Goal: Information Seeking & Learning: Understand process/instructions

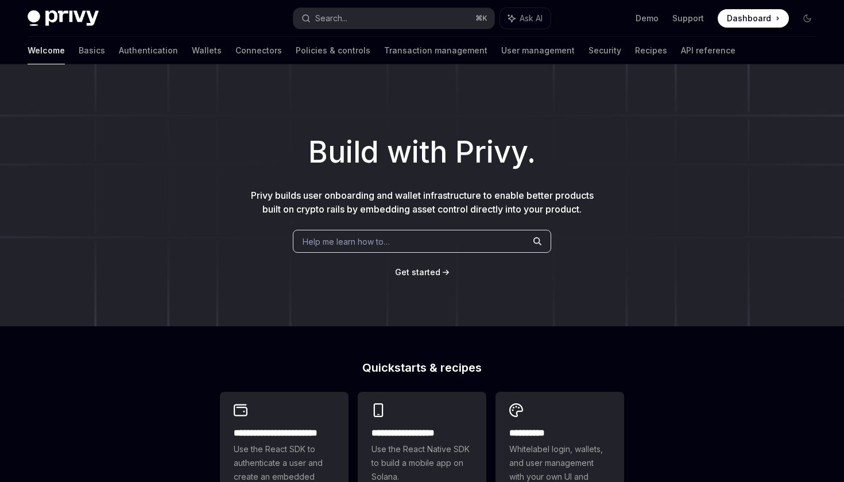
click at [762, 20] on span "Dashboard" at bounding box center [749, 18] width 44 height 11
click at [119, 55] on link "Authentication" at bounding box center [148, 51] width 59 height 28
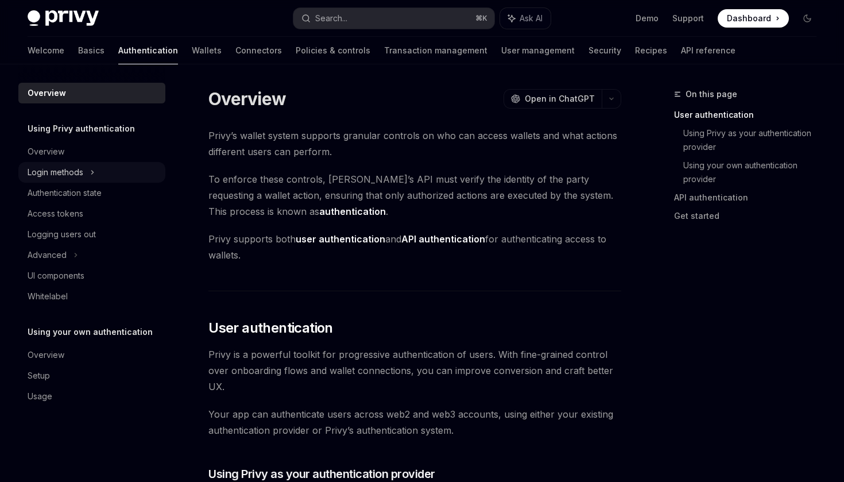
click at [82, 173] on div "Login methods" at bounding box center [56, 172] width 56 height 14
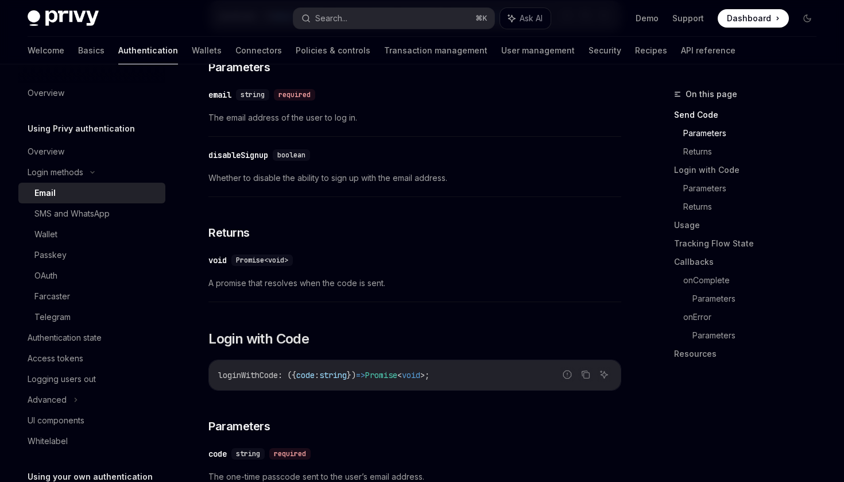
scroll to position [583, 0]
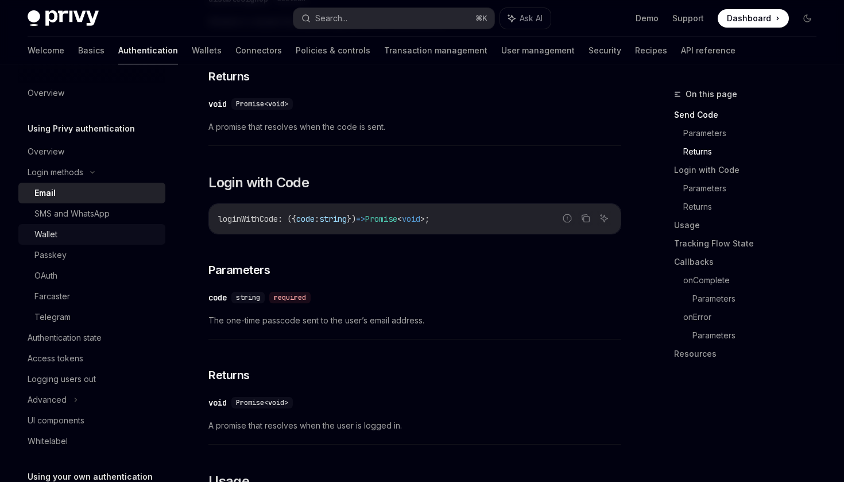
click at [91, 234] on div "Wallet" at bounding box center [96, 234] width 124 height 14
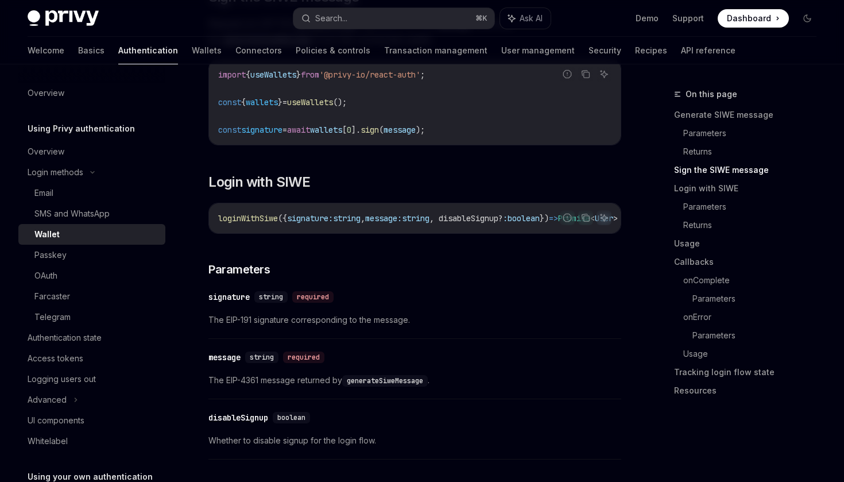
scroll to position [999, 0]
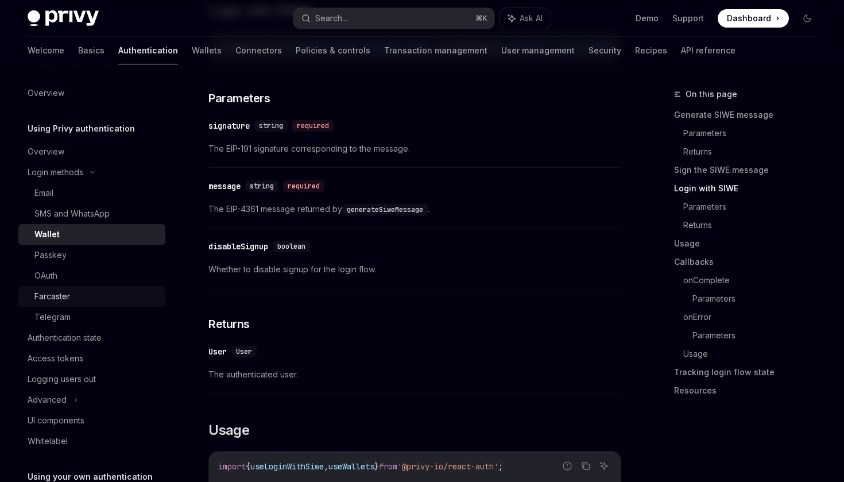
click at [90, 288] on link "Farcaster" at bounding box center [91, 296] width 147 height 21
type textarea "*"
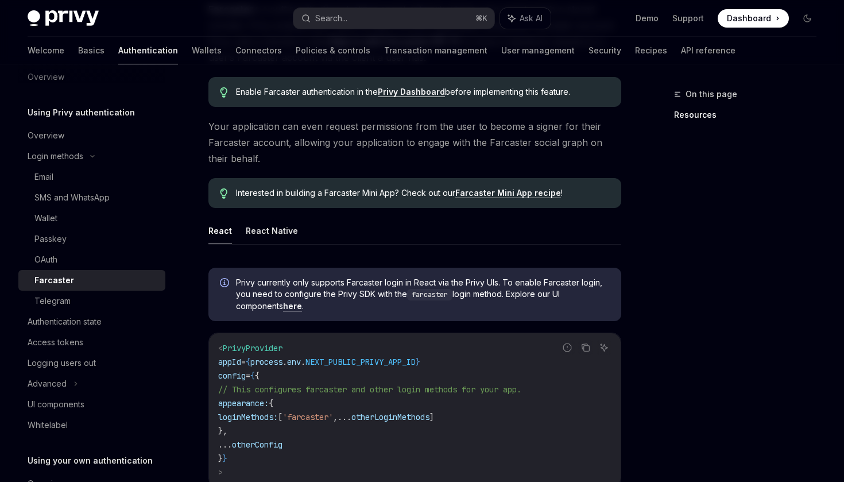
scroll to position [126, 0]
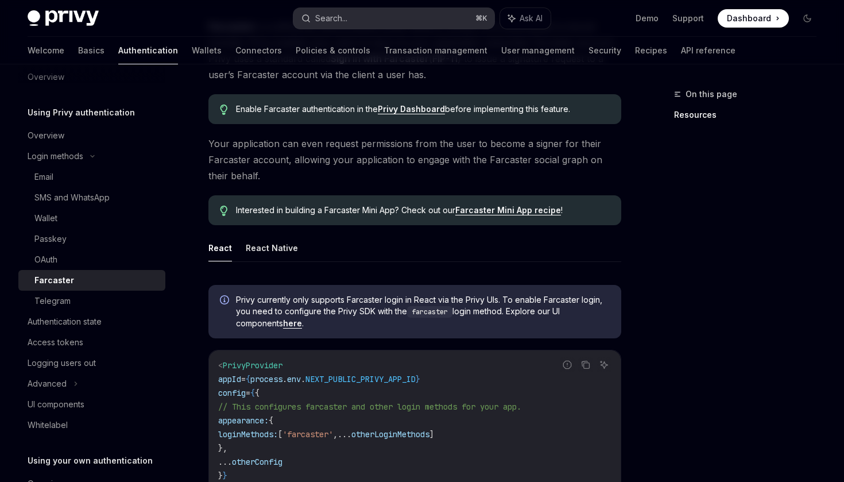
click at [357, 21] on button "Search... ⌘ K" at bounding box center [393, 18] width 200 height 21
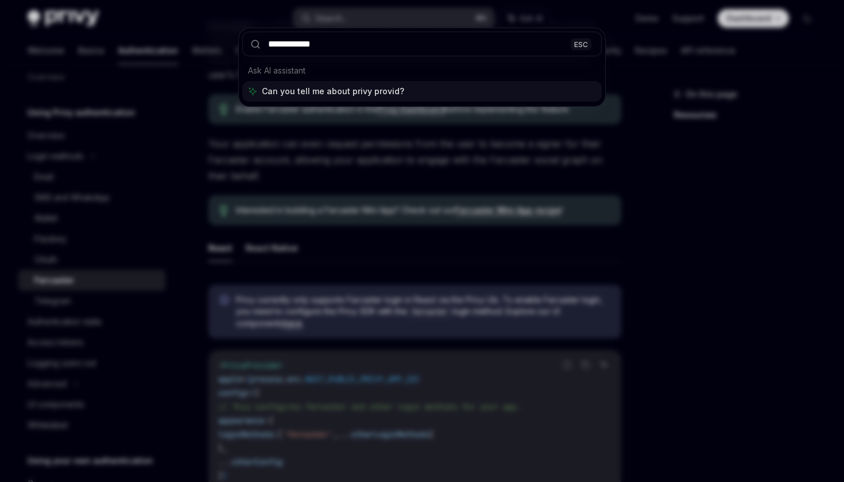
type input "**********"
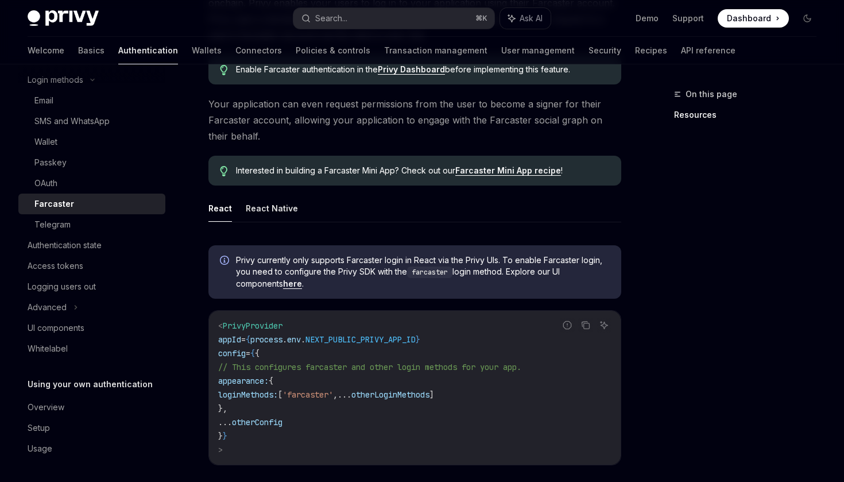
scroll to position [92, 0]
click at [63, 322] on div "UI components" at bounding box center [56, 328] width 57 height 14
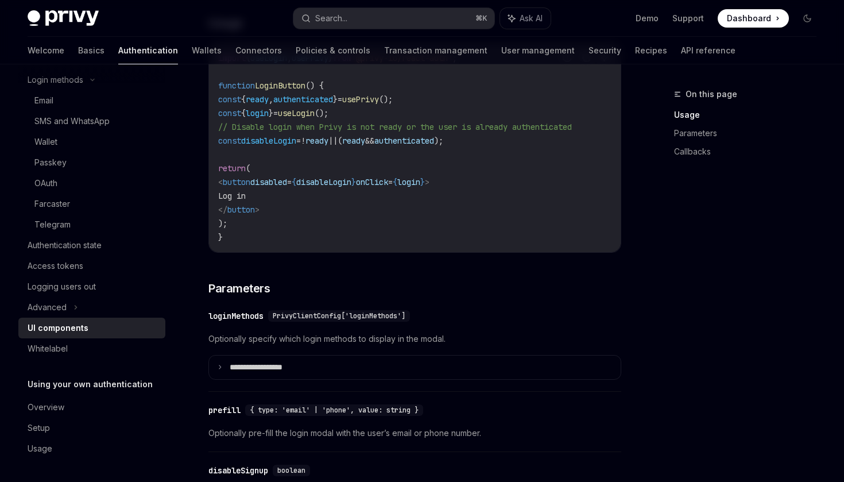
scroll to position [945, 0]
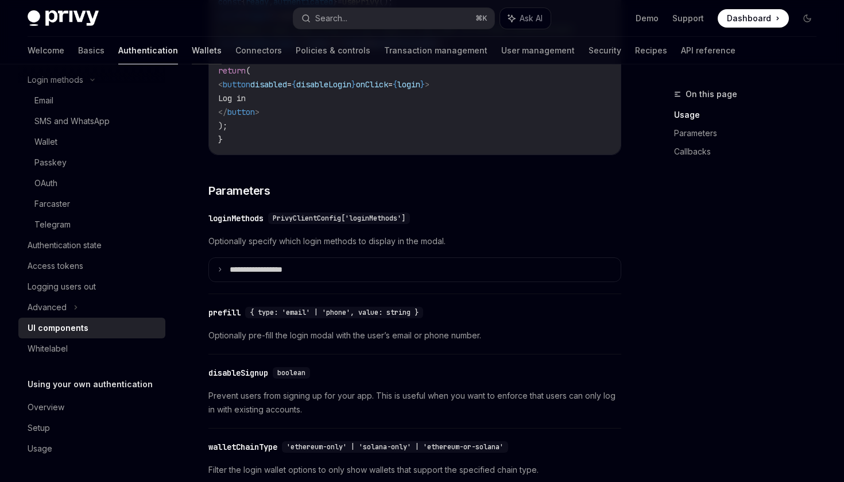
click at [192, 53] on link "Wallets" at bounding box center [207, 51] width 30 height 28
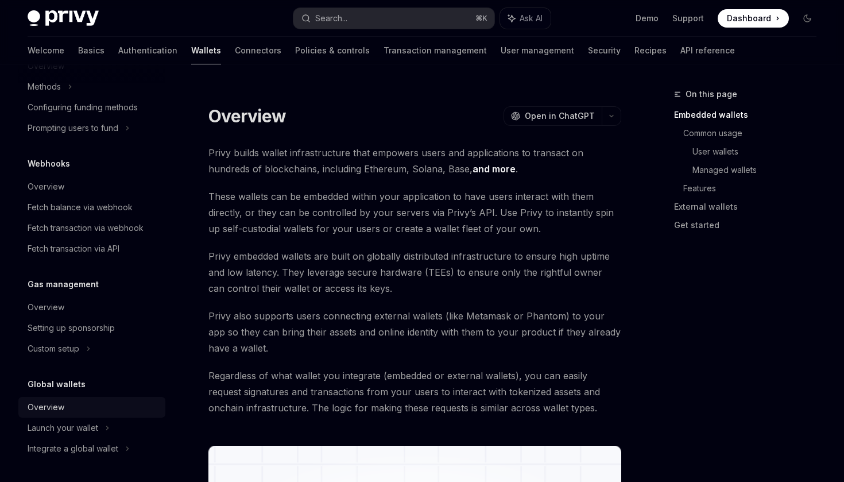
scroll to position [505, 0]
click at [89, 425] on div "Launch your wallet" at bounding box center [63, 428] width 71 height 14
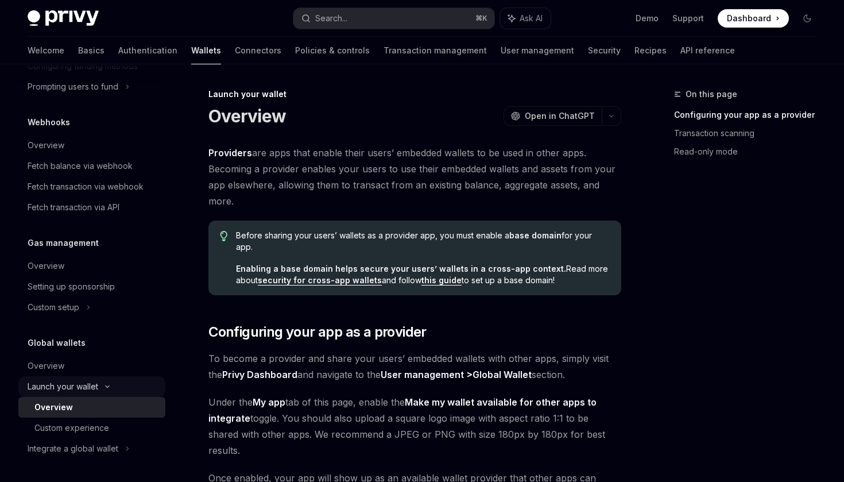
scroll to position [546, 0]
click at [53, 366] on div "Overview" at bounding box center [46, 366] width 37 height 14
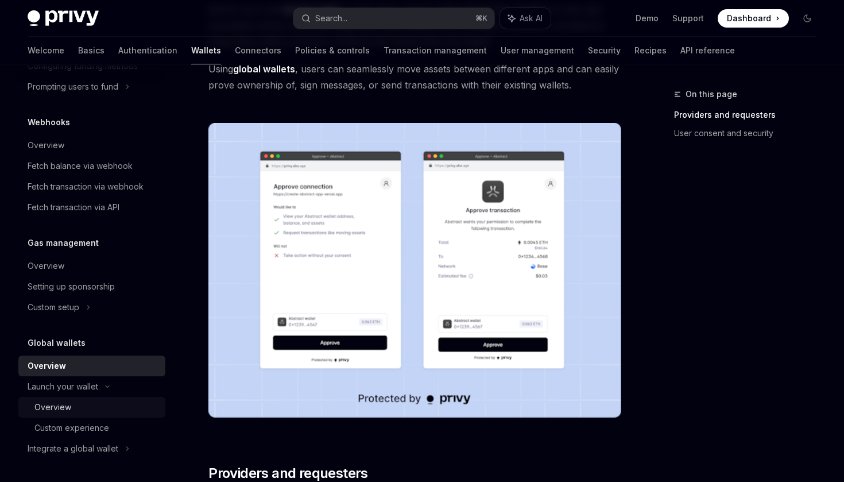
scroll to position [175, 0]
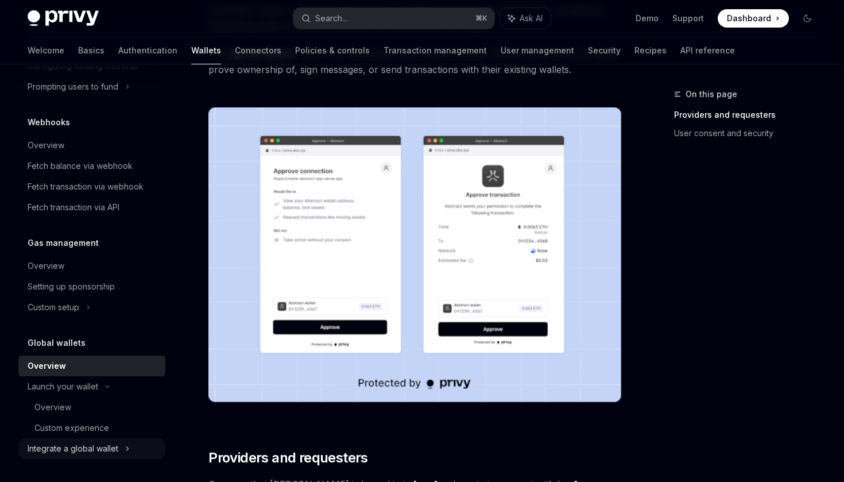
click at [90, 447] on div "Integrate a global wallet" at bounding box center [73, 448] width 91 height 14
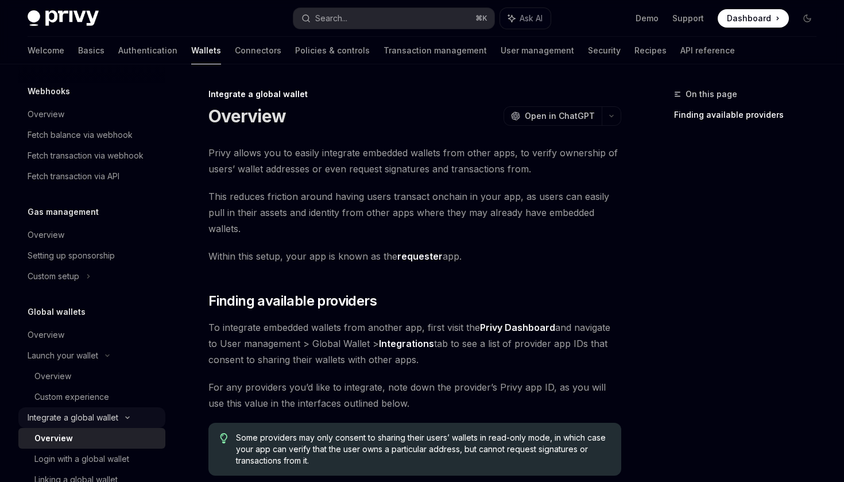
scroll to position [655, 0]
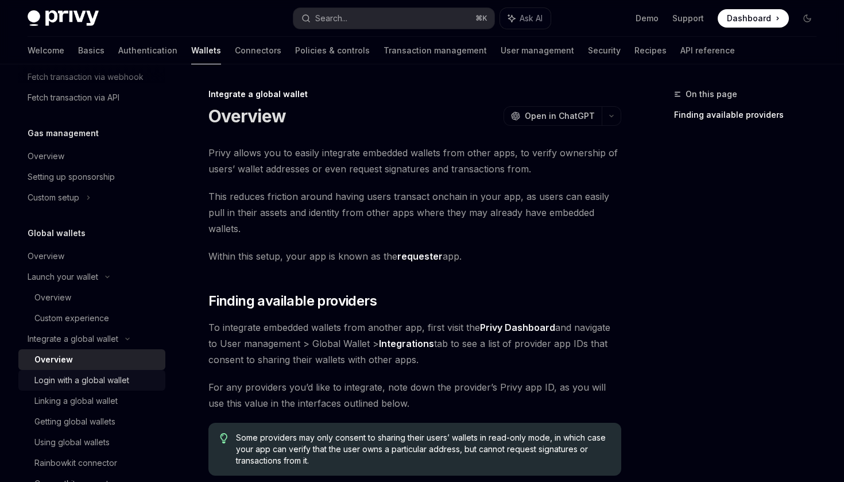
click at [93, 379] on div "Login with a global wallet" at bounding box center [81, 380] width 95 height 14
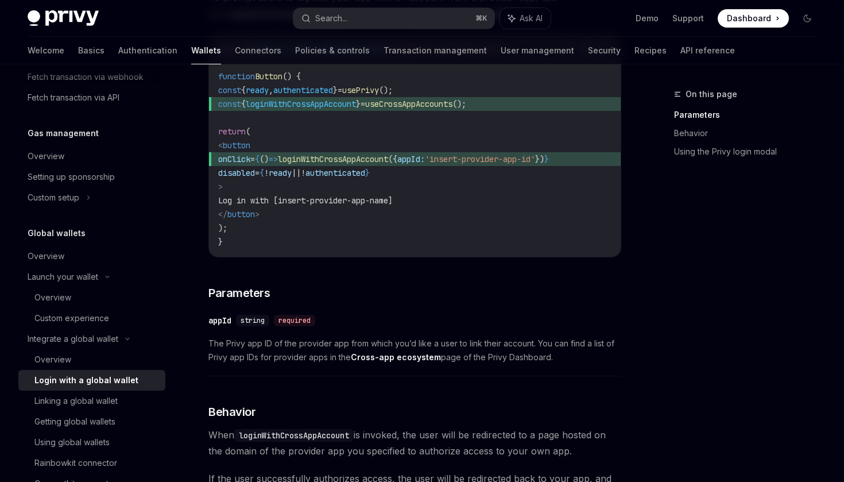
scroll to position [451, 0]
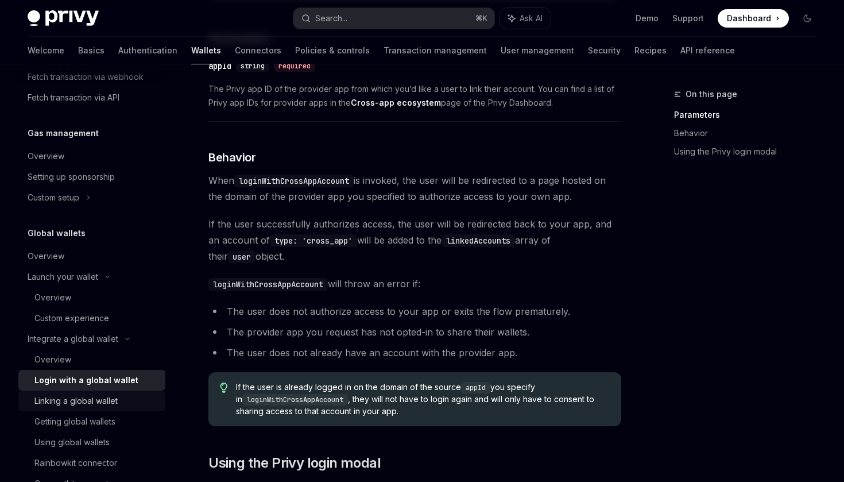
click at [100, 400] on div "Linking a global wallet" at bounding box center [75, 401] width 83 height 14
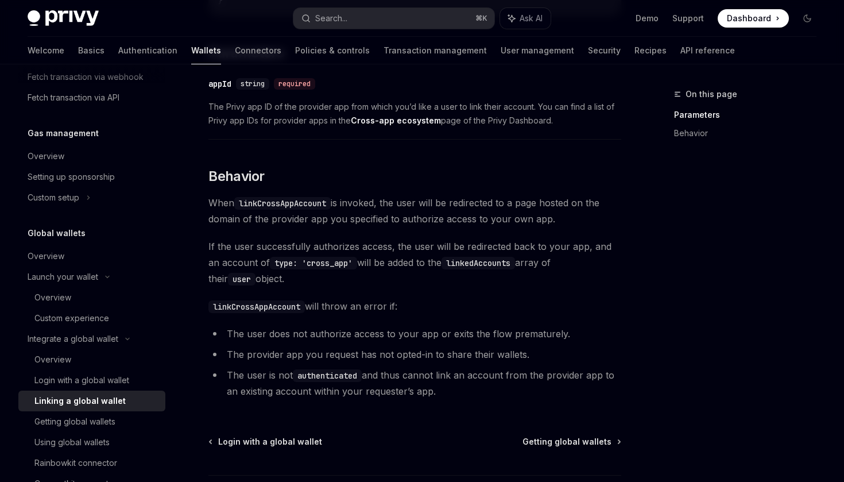
scroll to position [530, 0]
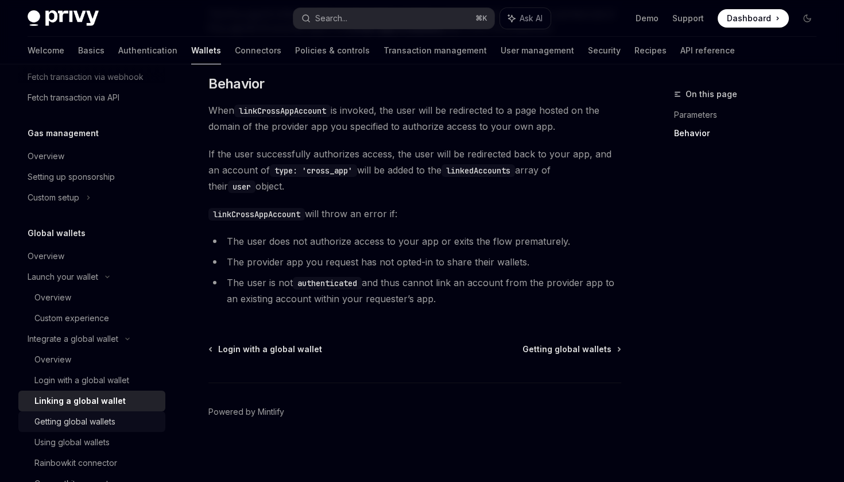
click at [98, 417] on div "Getting global wallets" at bounding box center [74, 421] width 81 height 14
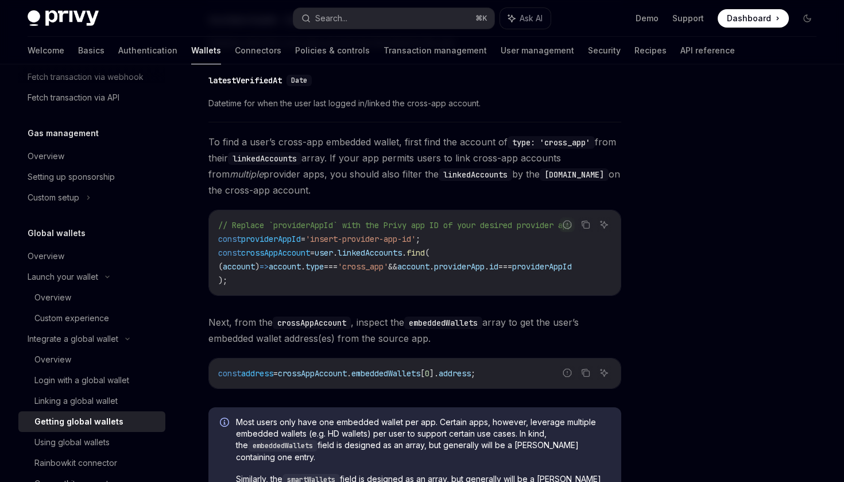
scroll to position [879, 0]
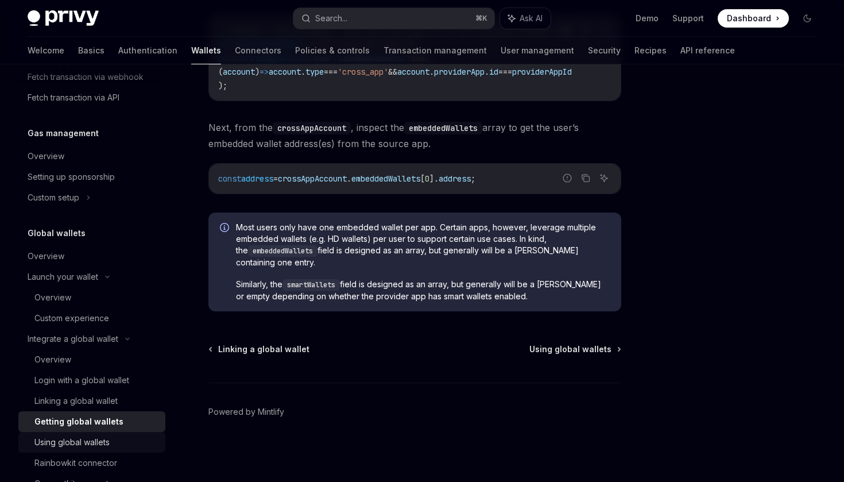
click at [76, 442] on div "Using global wallets" at bounding box center [71, 442] width 75 height 14
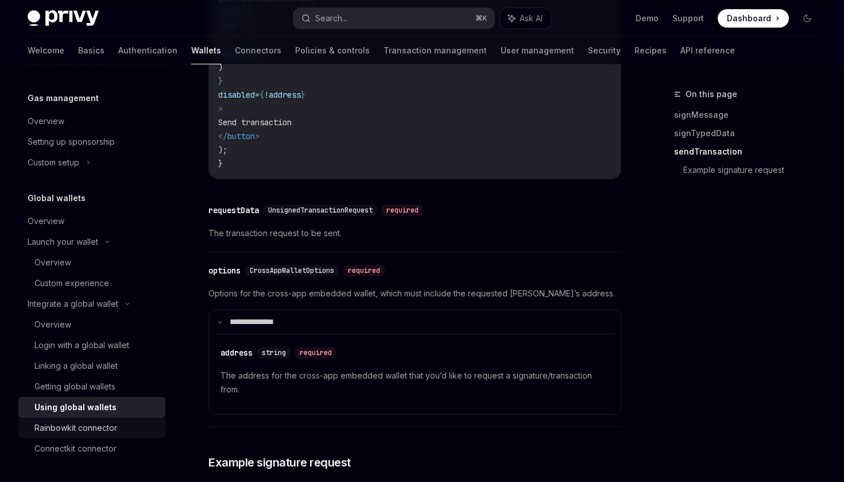
scroll to position [690, 0]
click at [100, 424] on div "Rainbowkit connector" at bounding box center [75, 428] width 83 height 14
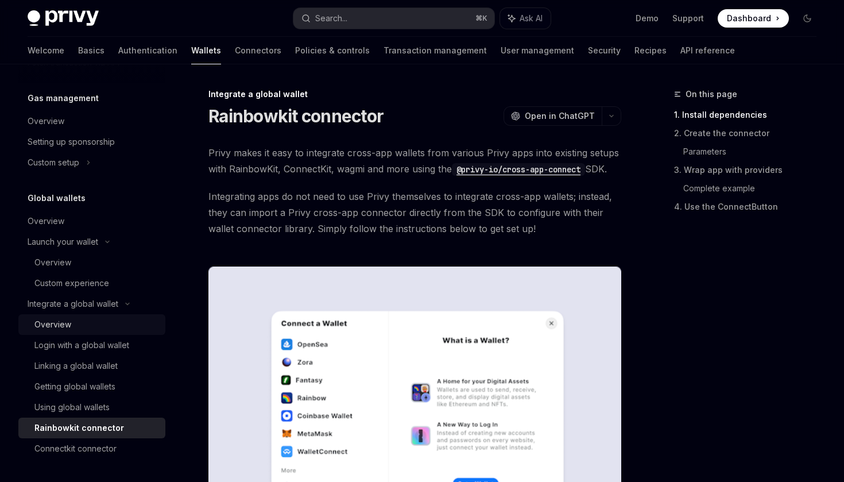
click at [64, 325] on div "Overview" at bounding box center [52, 324] width 37 height 14
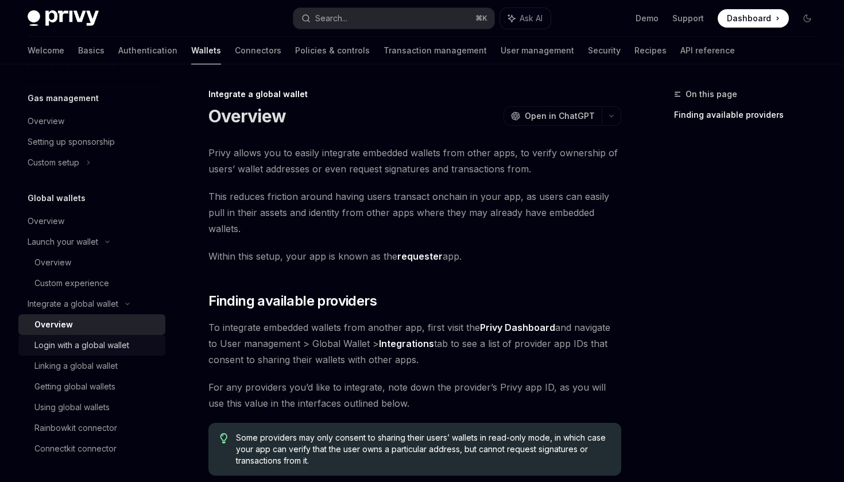
click at [89, 343] on div "Login with a global wallet" at bounding box center [81, 345] width 95 height 14
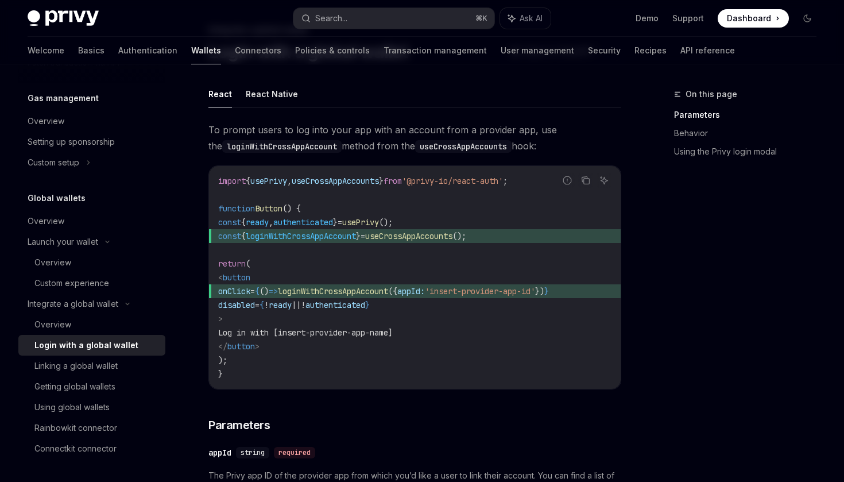
scroll to position [35, 0]
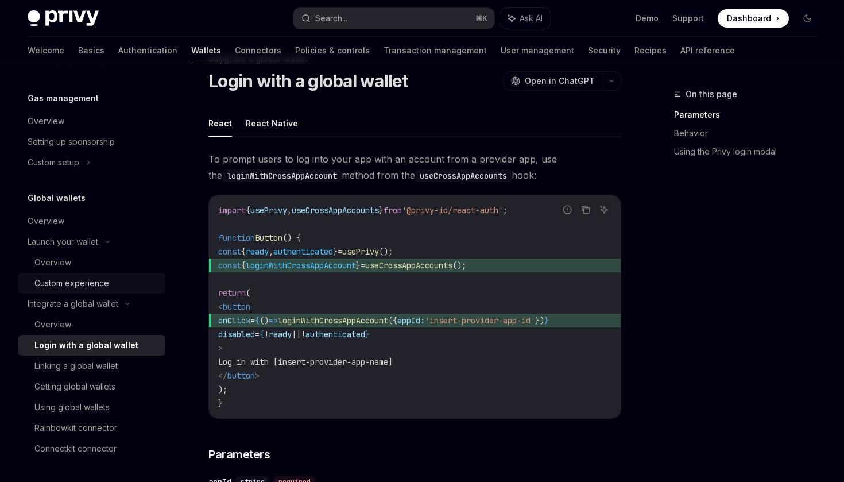
click at [86, 285] on div "Custom experience" at bounding box center [71, 283] width 75 height 14
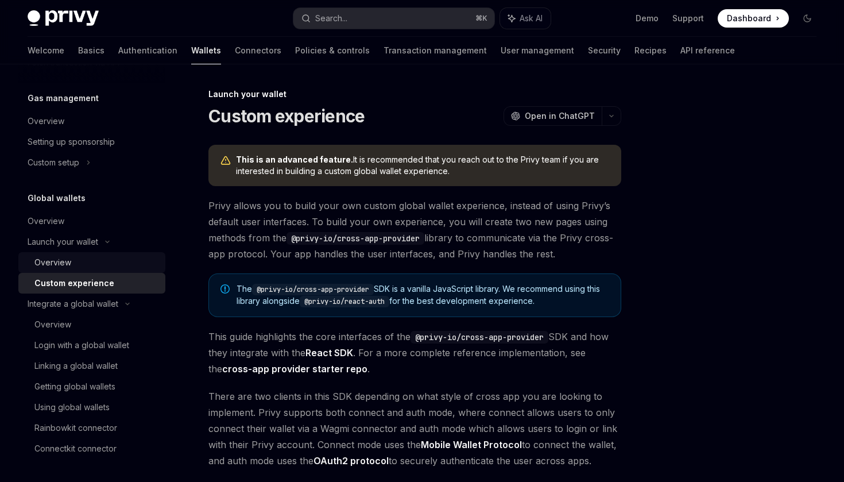
click at [64, 264] on div "Overview" at bounding box center [52, 262] width 37 height 14
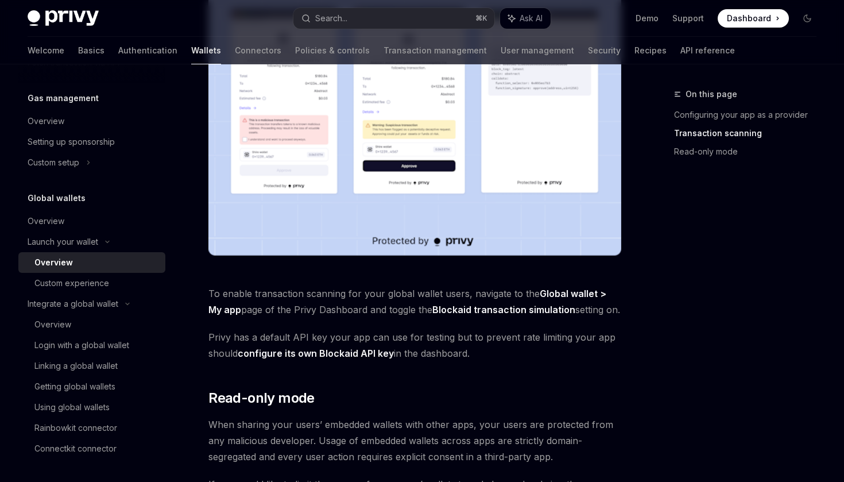
scroll to position [989, 0]
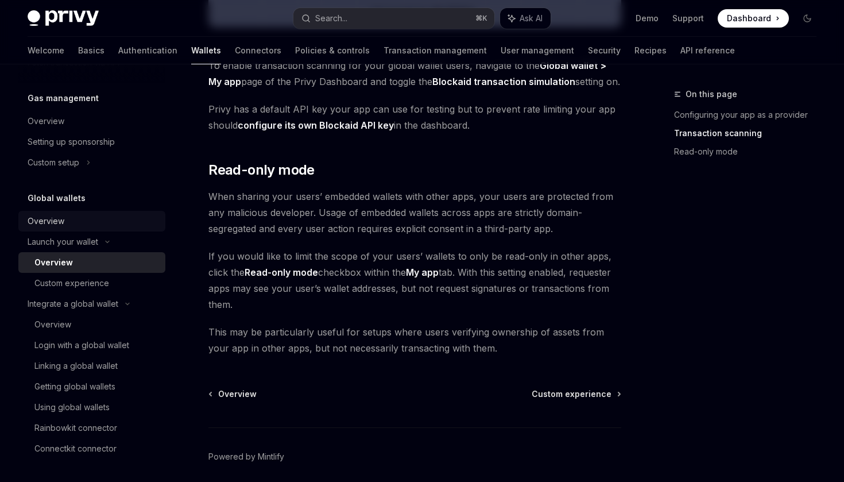
click at [82, 223] on div "Overview" at bounding box center [93, 221] width 131 height 14
type textarea "*"
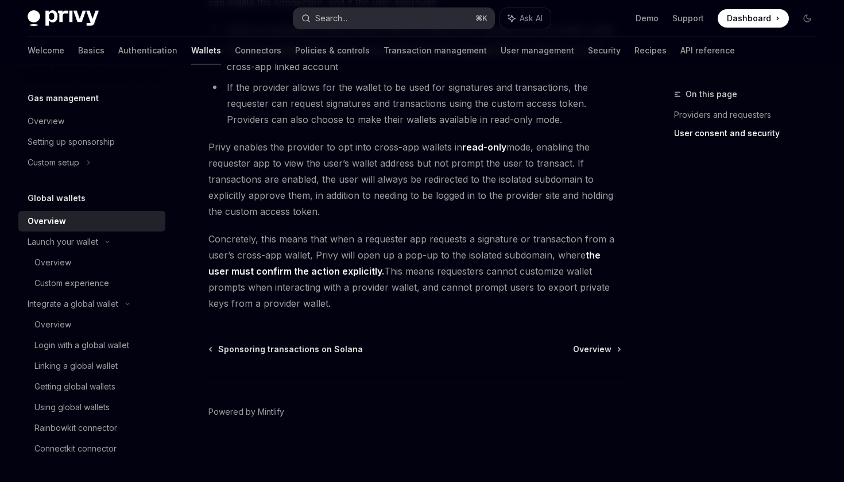
click at [375, 20] on button "Search... ⌘ K" at bounding box center [393, 18] width 200 height 21
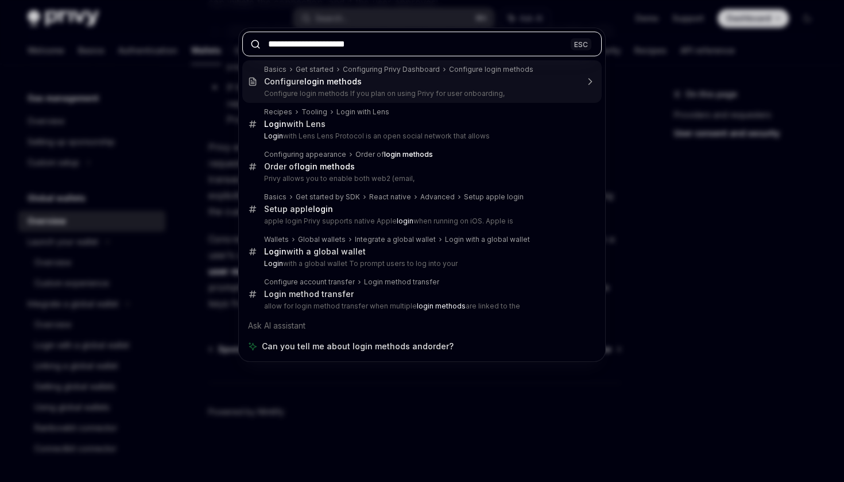
type input "**********"
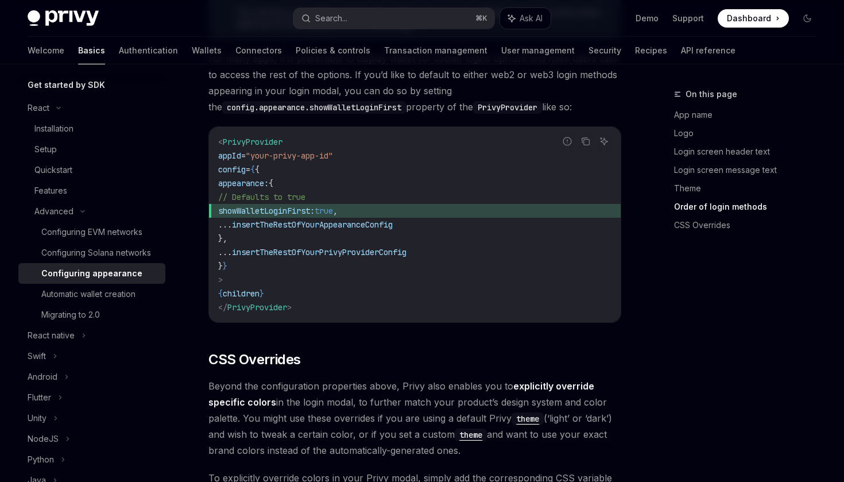
scroll to position [2676, 0]
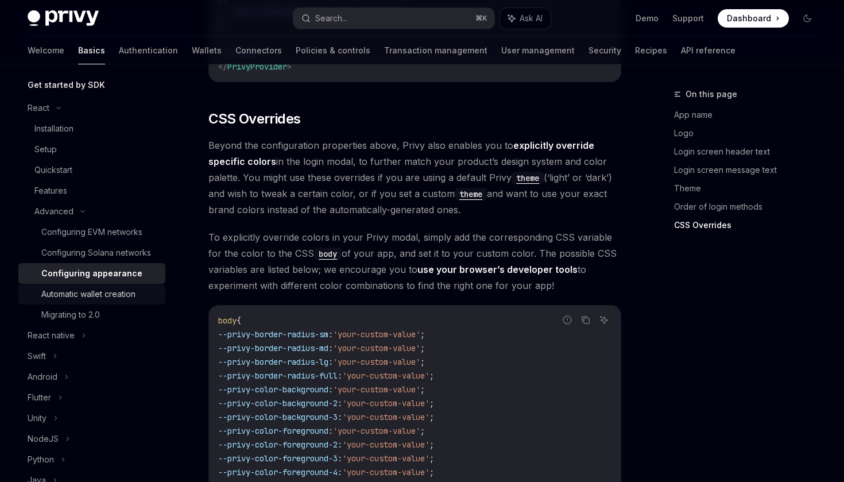
click at [103, 292] on div "Automatic wallet creation" at bounding box center [88, 294] width 94 height 14
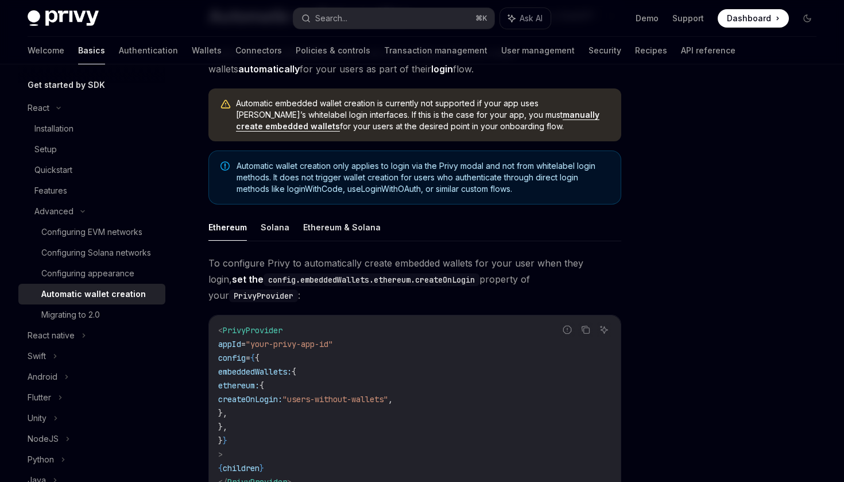
scroll to position [170, 0]
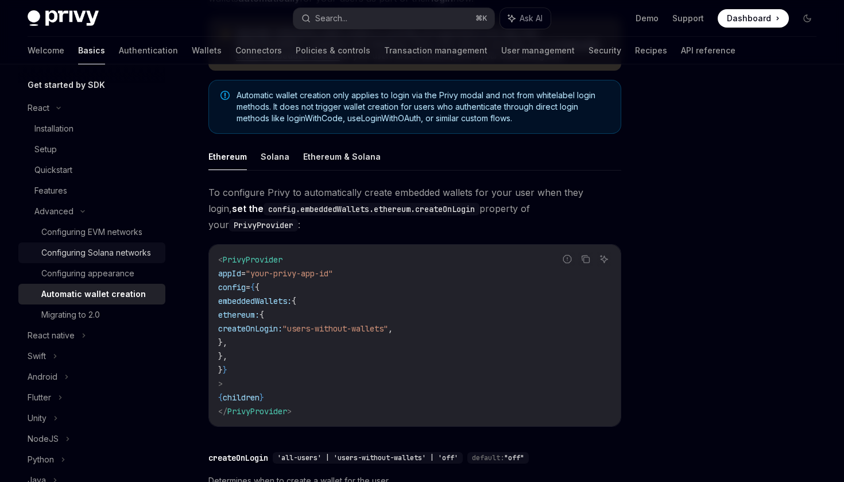
click at [118, 252] on div "Configuring Solana networks" at bounding box center [96, 253] width 110 height 14
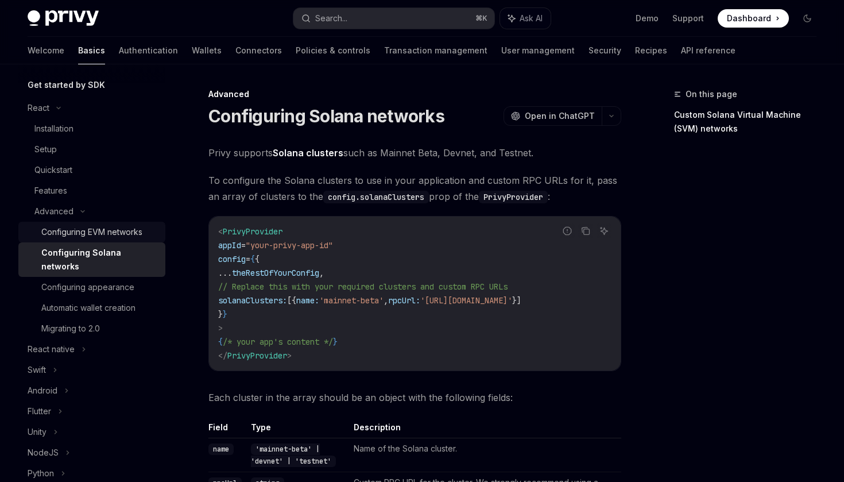
click at [84, 231] on div "Configuring EVM networks" at bounding box center [91, 232] width 101 height 14
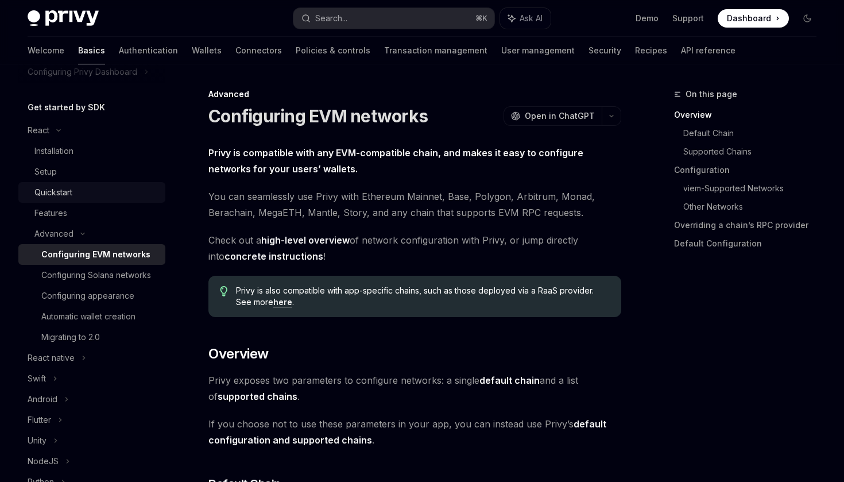
scroll to position [100, 0]
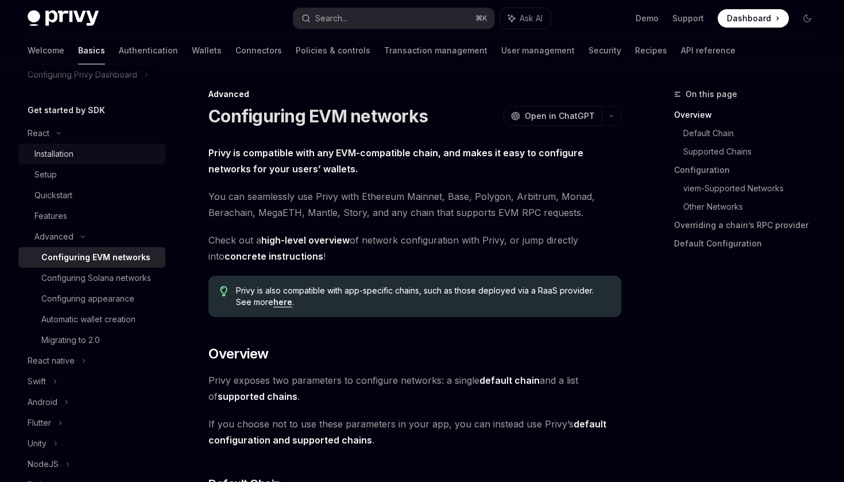
click at [62, 152] on div "Installation" at bounding box center [53, 154] width 39 height 14
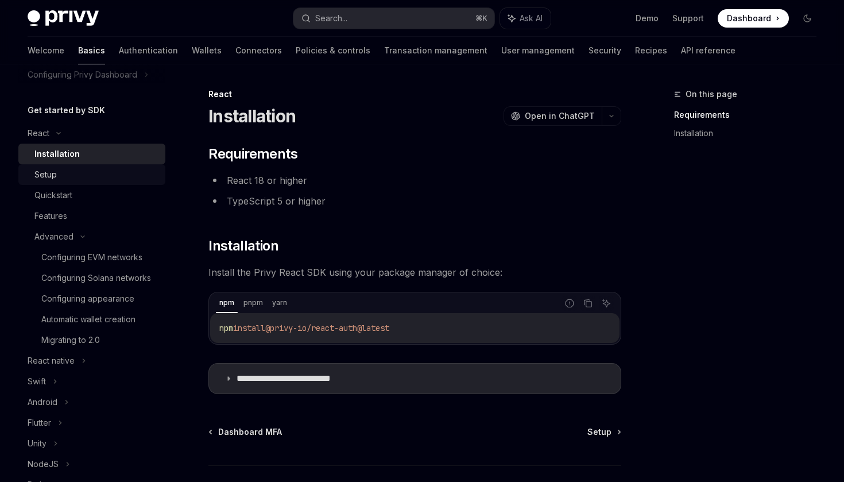
click at [67, 174] on div "Setup" at bounding box center [96, 175] width 124 height 14
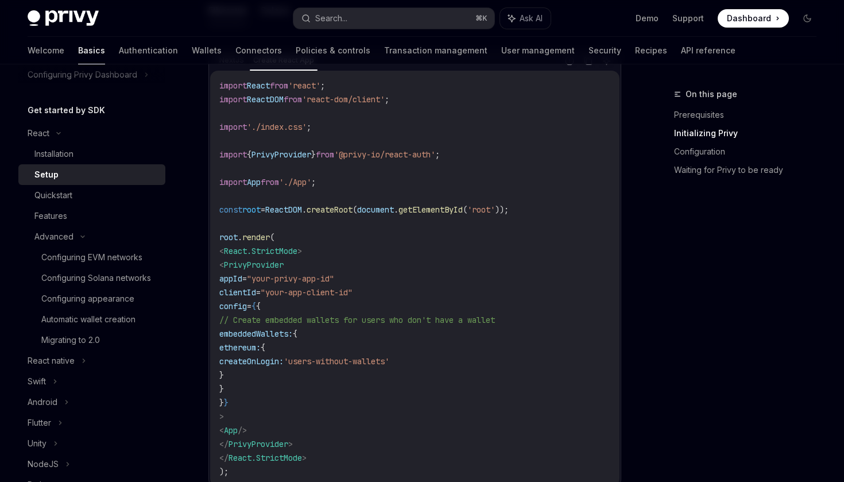
scroll to position [421, 0]
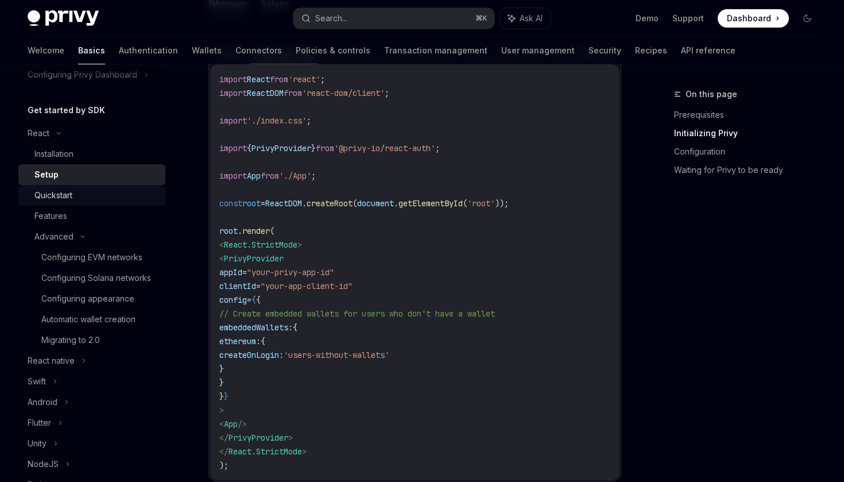
click at [100, 195] on div "Quickstart" at bounding box center [96, 195] width 124 height 14
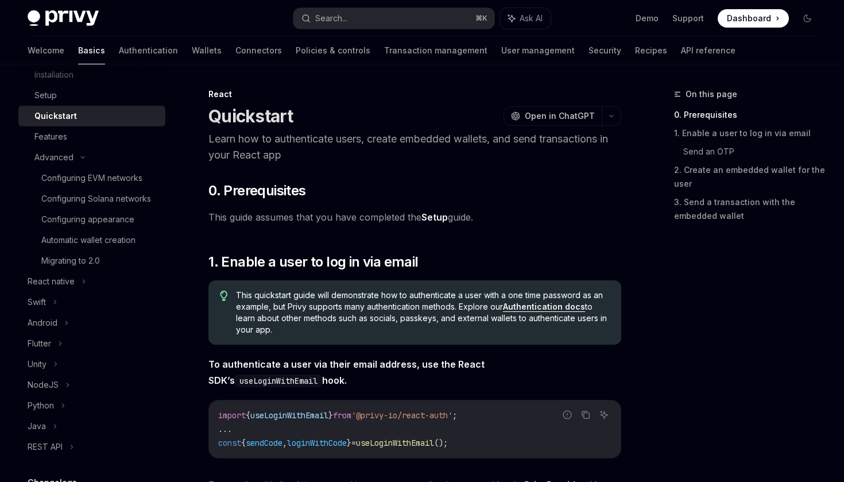
scroll to position [242, 0]
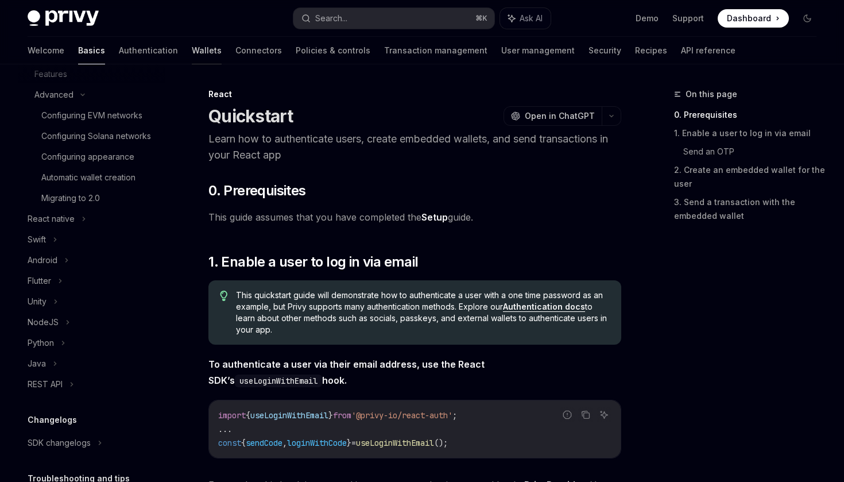
click at [192, 51] on link "Wallets" at bounding box center [207, 51] width 30 height 28
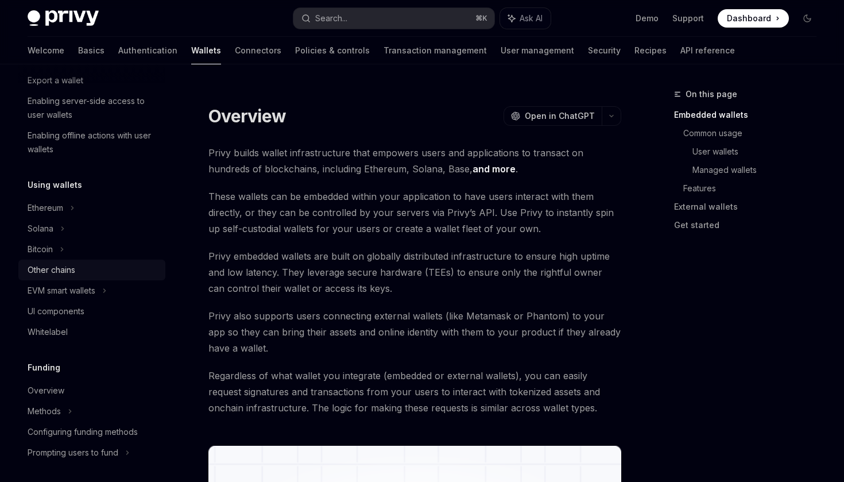
scroll to position [223, 0]
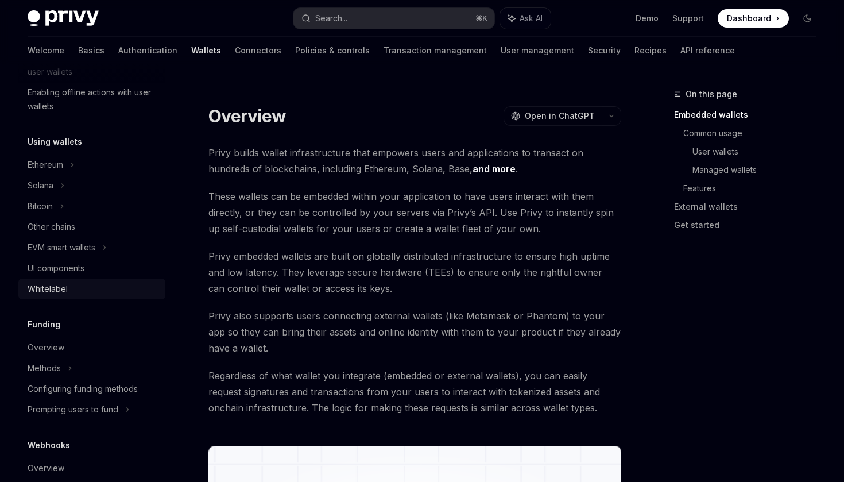
click at [68, 280] on link "Whitelabel" at bounding box center [91, 288] width 147 height 21
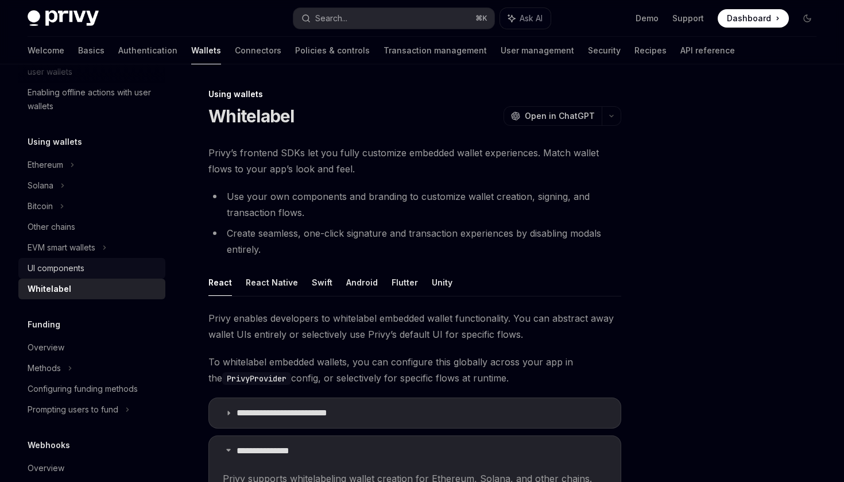
click at [84, 266] on div "UI components" at bounding box center [56, 268] width 57 height 14
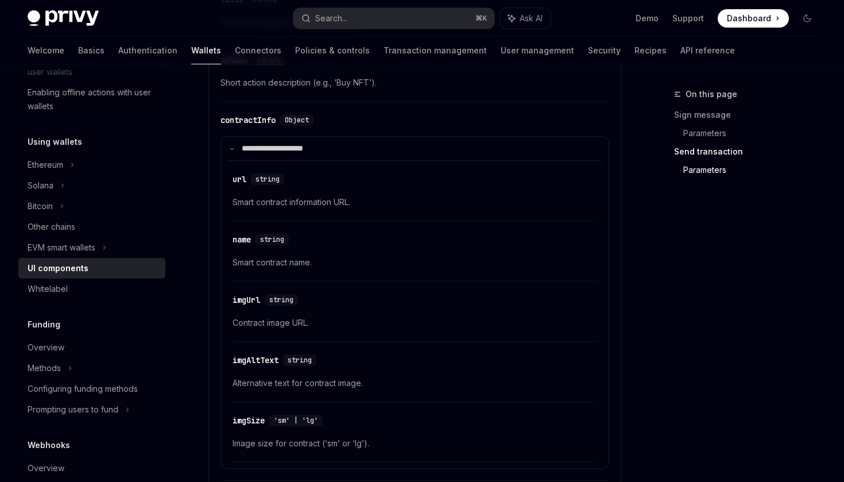
scroll to position [2122, 0]
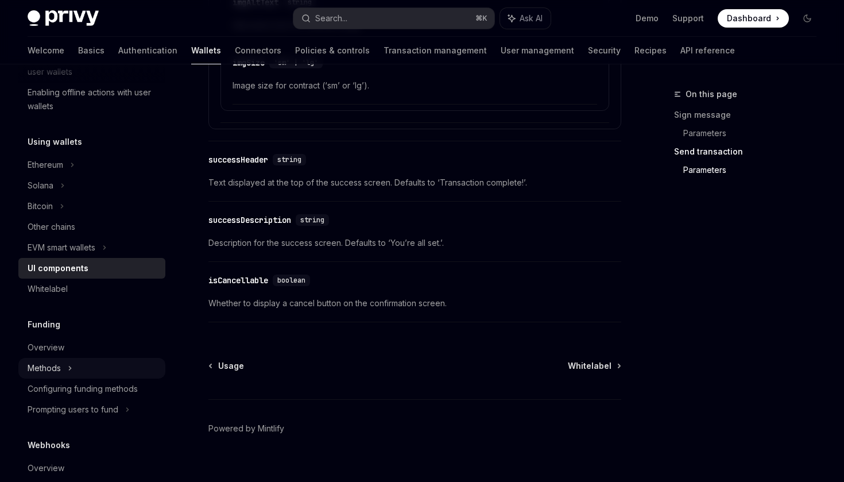
click at [56, 362] on div "Methods" at bounding box center [44, 368] width 33 height 14
type textarea "*"
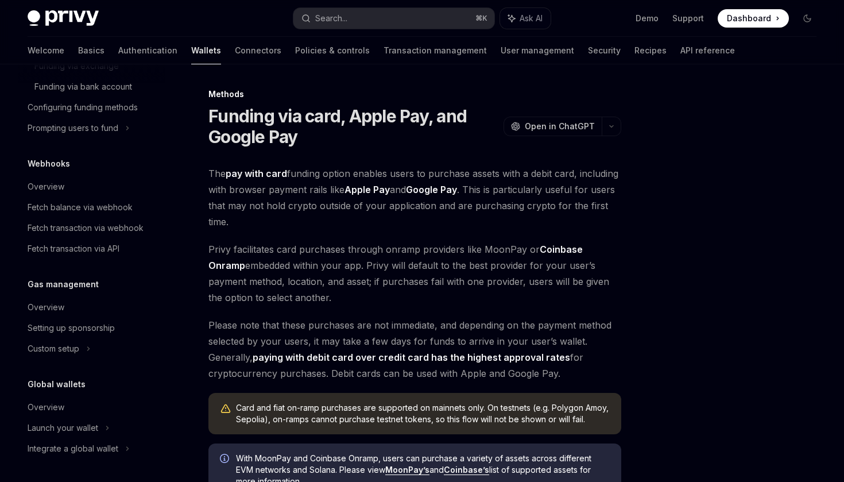
scroll to position [601, 0]
click at [352, 21] on button "Search... ⌘ K" at bounding box center [393, 18] width 200 height 21
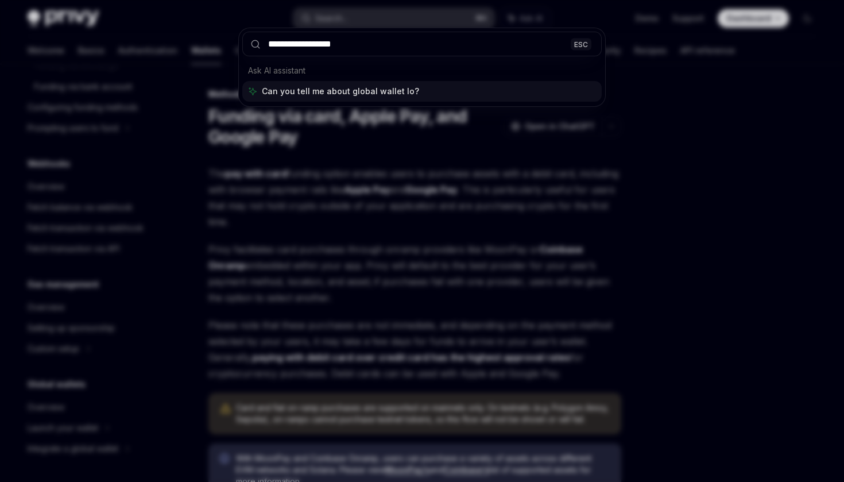
type input "**********"
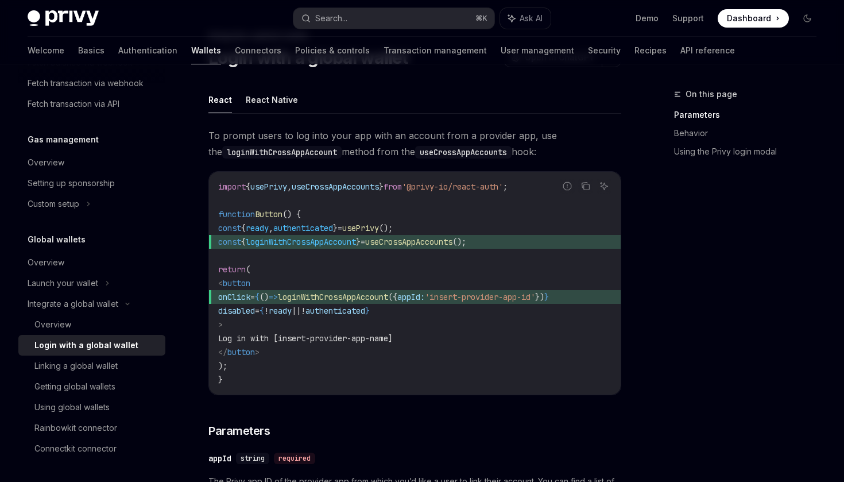
scroll to position [37, 0]
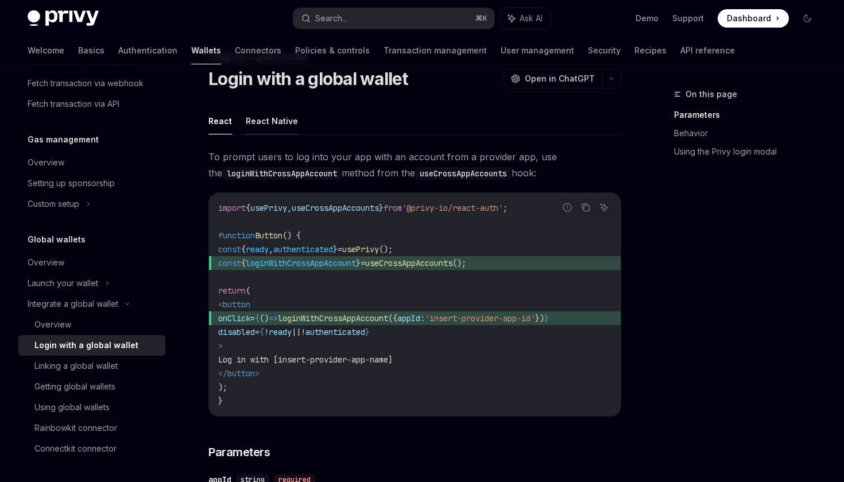
click at [266, 126] on button "React Native" at bounding box center [272, 120] width 52 height 27
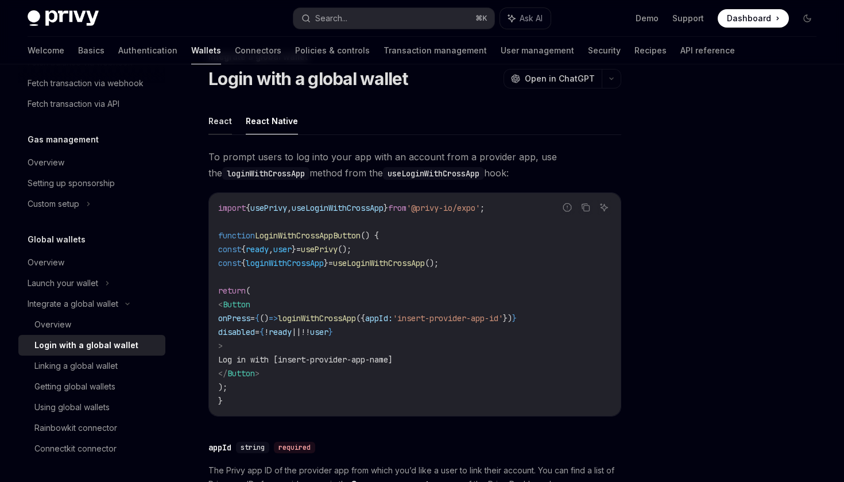
click at [220, 127] on button "React" at bounding box center [220, 120] width 24 height 27
type textarea "*"
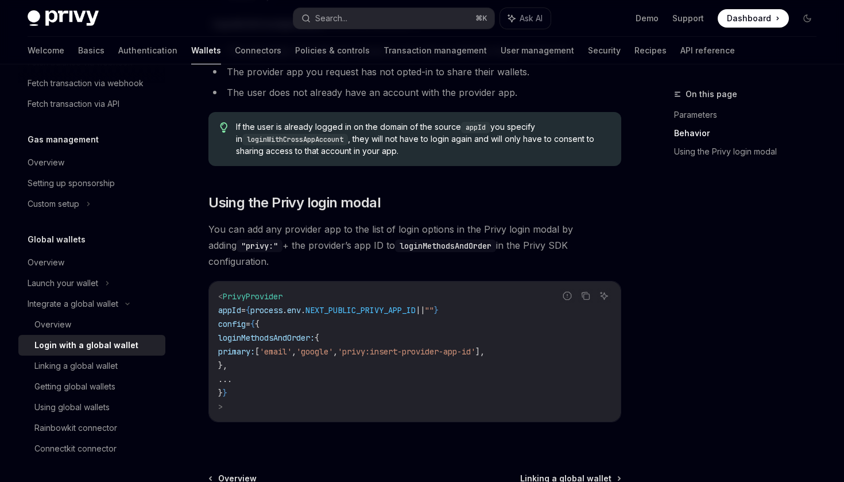
scroll to position [761, 0]
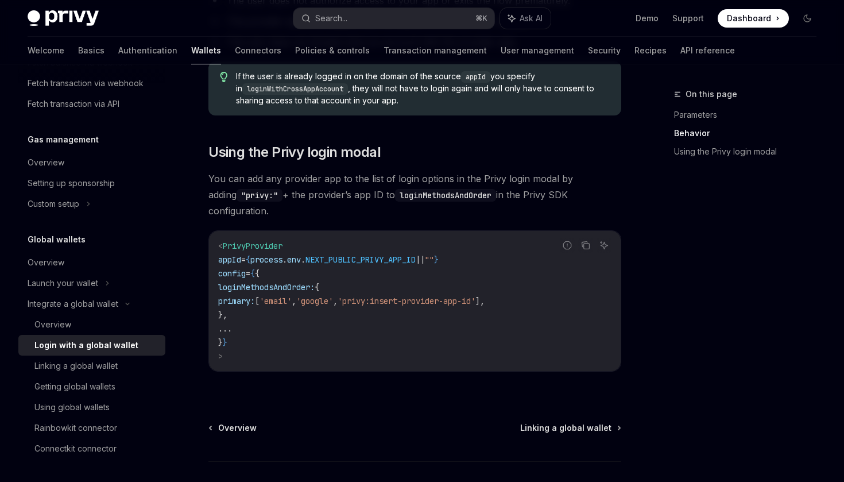
drag, startPoint x: 259, startPoint y: 304, endPoint x: 248, endPoint y: 277, distance: 29.8
click at [248, 277] on code "< PrivyProvider appId = { process . env . NEXT_PUBLIC_PRIVY_APP_ID || "" } conf…" at bounding box center [414, 301] width 393 height 124
copy code "loginMethodsAndOrder: { primary: [ 'email' , 'google' , 'privy:insert-provider-…"
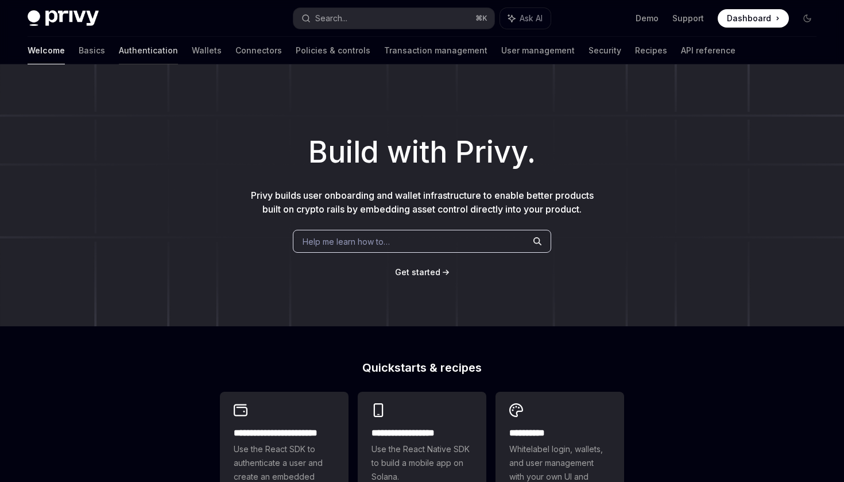
click at [119, 52] on link "Authentication" at bounding box center [148, 51] width 59 height 28
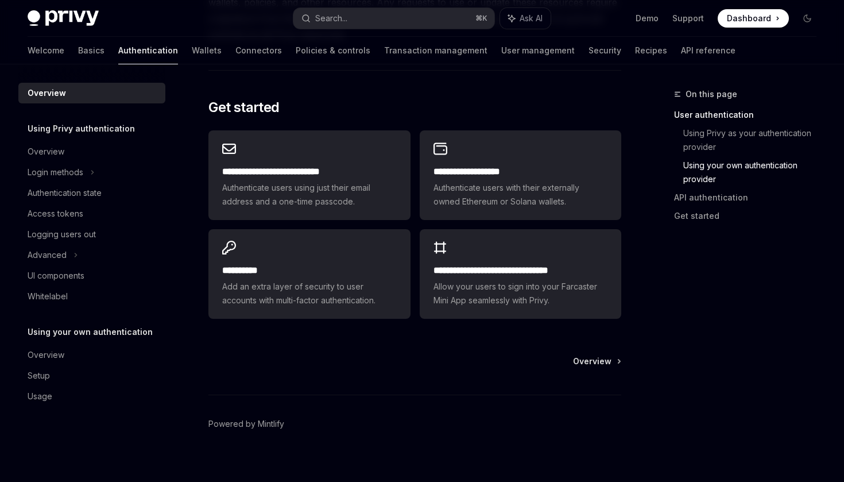
scroll to position [959, 0]
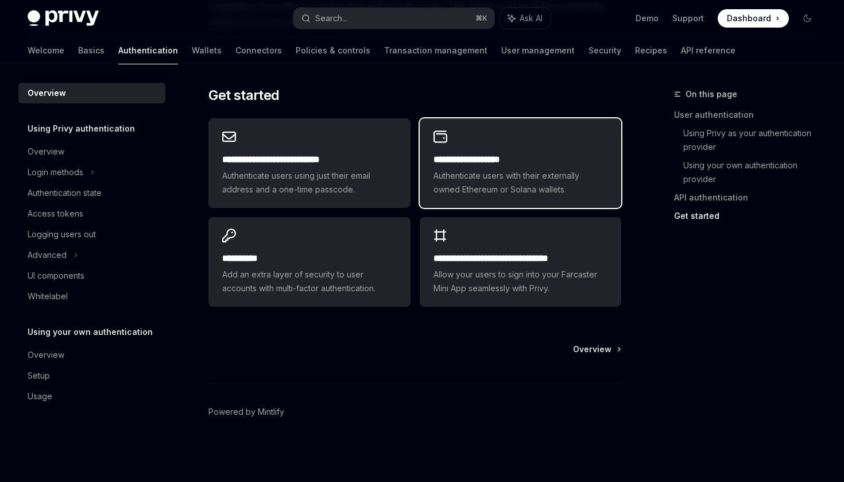
click at [494, 164] on h2 "**********" at bounding box center [520, 160] width 174 height 14
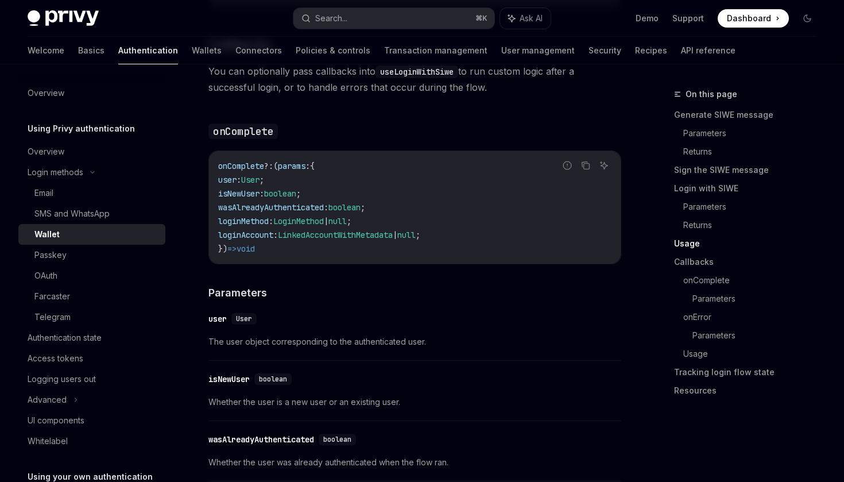
scroll to position [1916, 0]
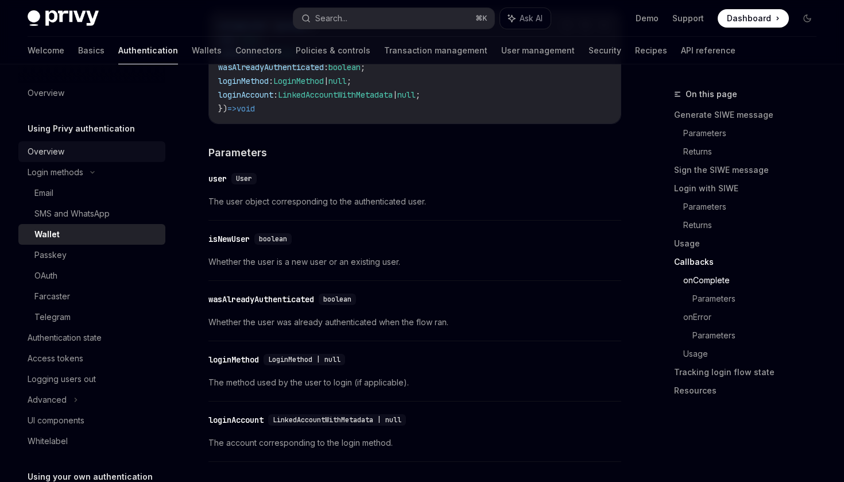
click at [75, 148] on div "Overview" at bounding box center [93, 152] width 131 height 14
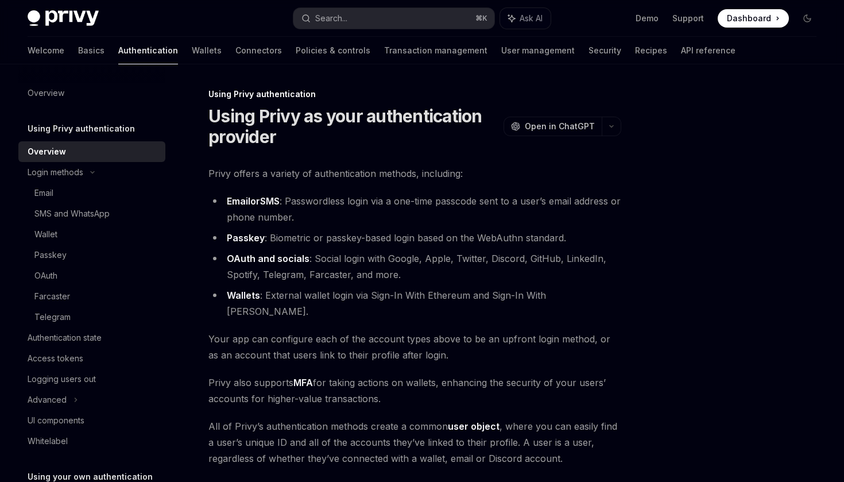
scroll to position [199, 0]
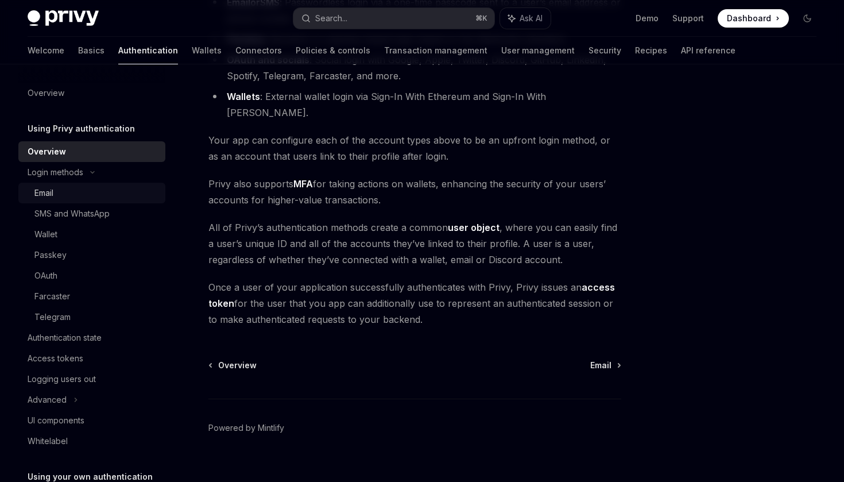
click at [84, 200] on link "Email" at bounding box center [91, 193] width 147 height 21
type textarea "*"
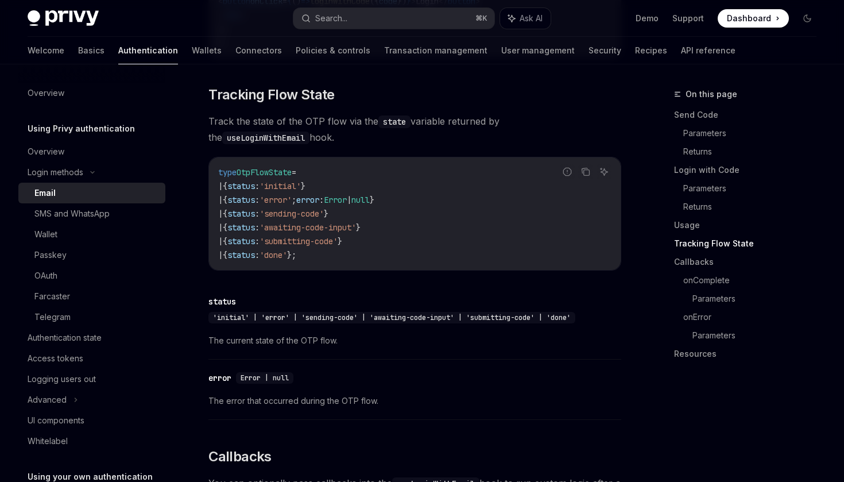
scroll to position [1348, 0]
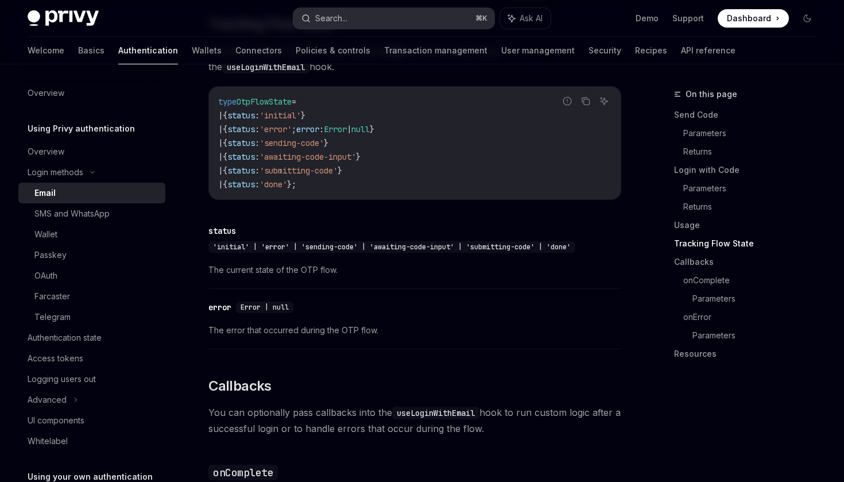
click at [365, 15] on button "Search... ⌘ K" at bounding box center [393, 18] width 200 height 21
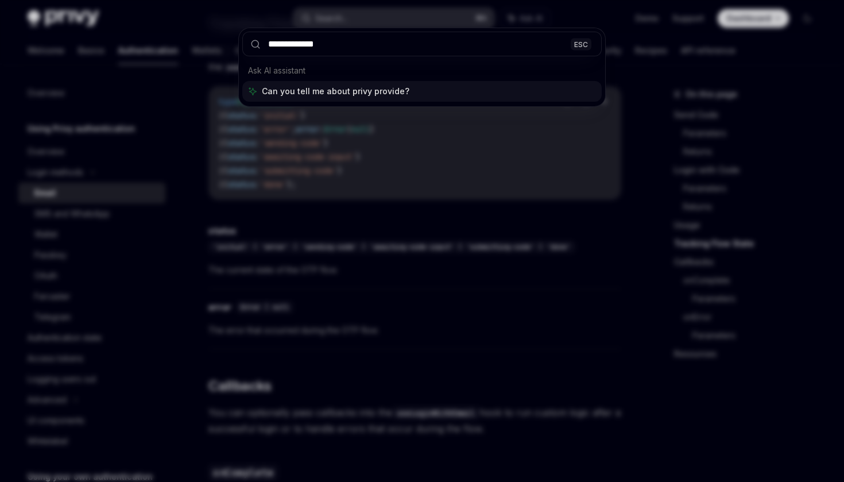
type input "**********"
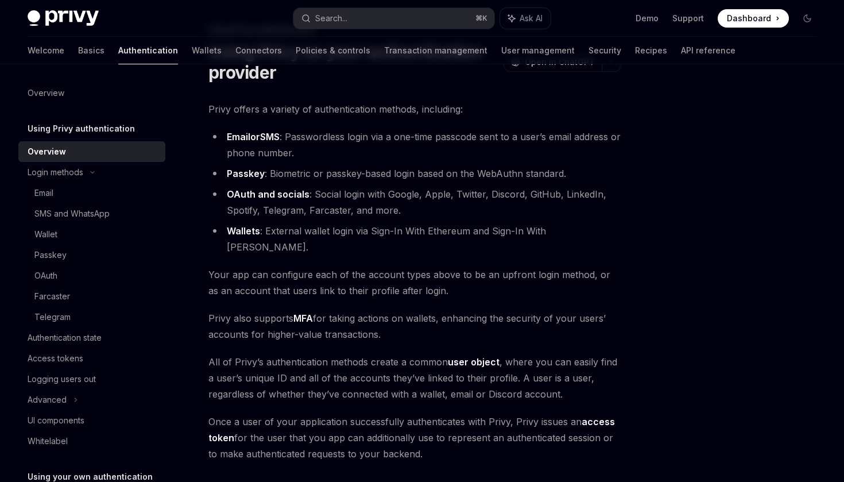
scroll to position [199, 0]
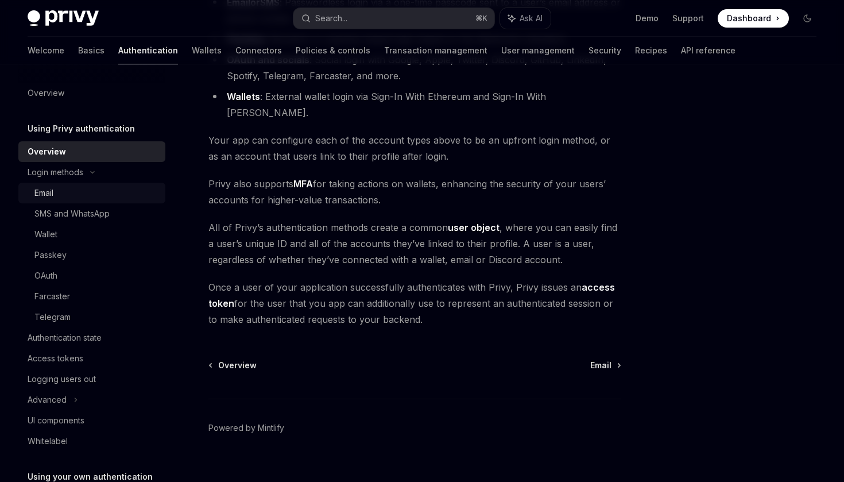
click at [59, 201] on link "Email" at bounding box center [91, 193] width 147 height 21
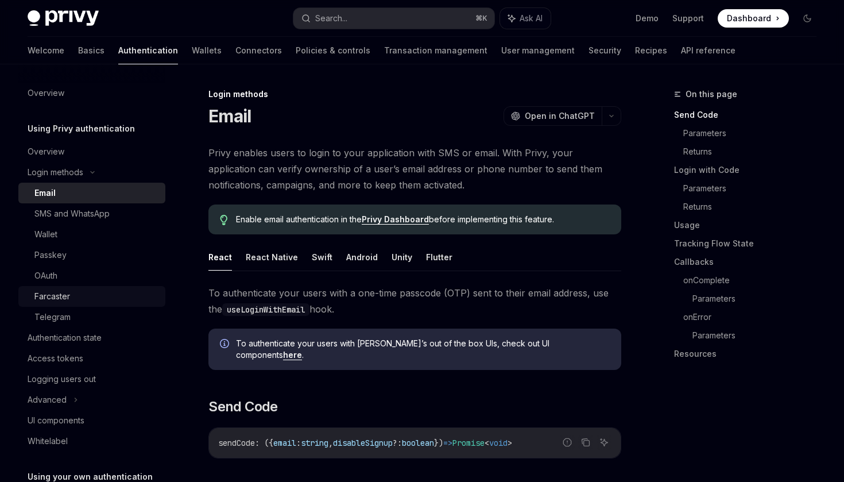
click at [73, 293] on div "Farcaster" at bounding box center [96, 296] width 124 height 14
type textarea "*"
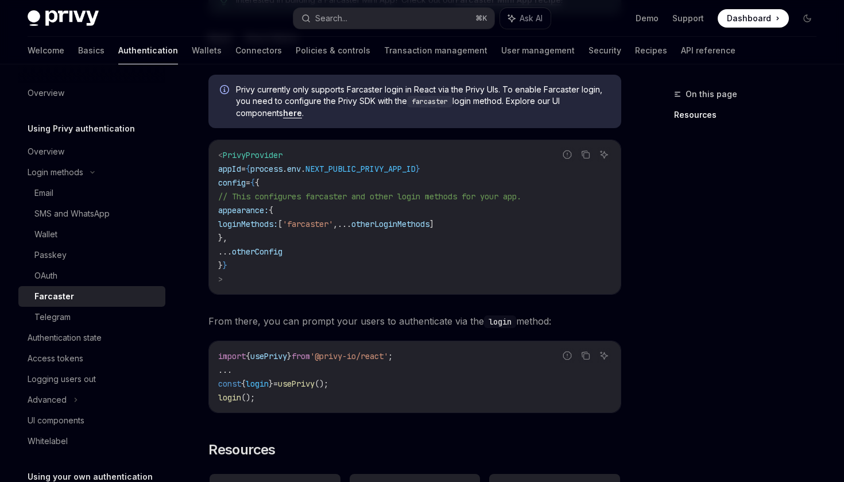
scroll to position [322, 0]
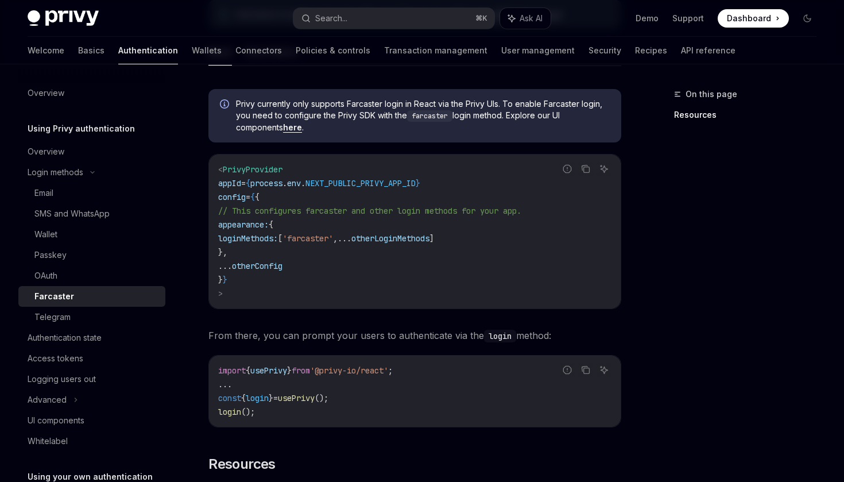
click at [373, 183] on span "NEXT_PUBLIC_PRIVY_APP_ID" at bounding box center [360, 183] width 110 height 10
click at [362, 183] on span "NEXT_PUBLIC_PRIVY_APP_ID" at bounding box center [360, 183] width 110 height 10
drag, startPoint x: 321, startPoint y: 182, endPoint x: 436, endPoint y: 182, distance: 114.8
click at [420, 182] on span "appId = { process . env . NEXT_PUBLIC_PRIVY_APP_ID }" at bounding box center [319, 183] width 202 height 10
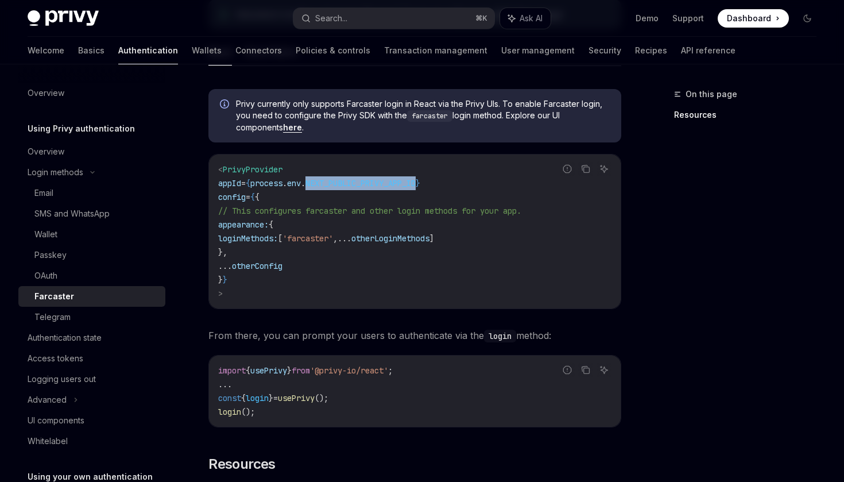
copy span "NEXT_PUBLIC_PRIVY_APP_ID"
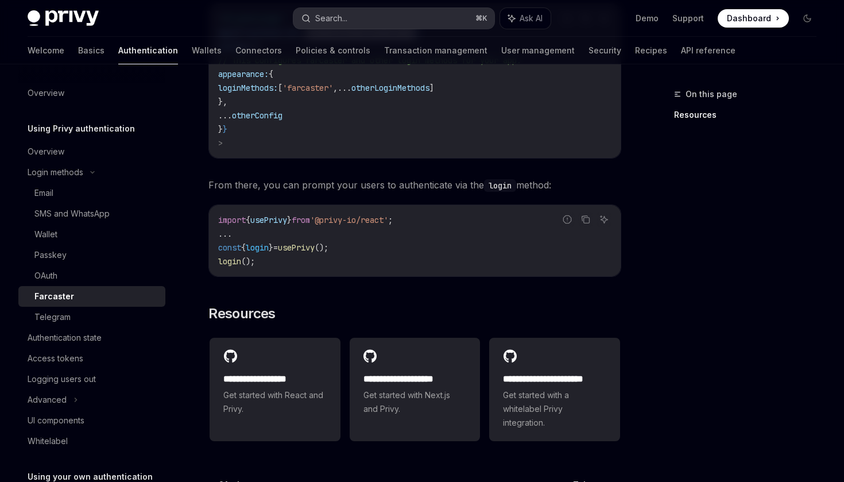
scroll to position [608, 0]
